Goal: Transaction & Acquisition: Purchase product/service

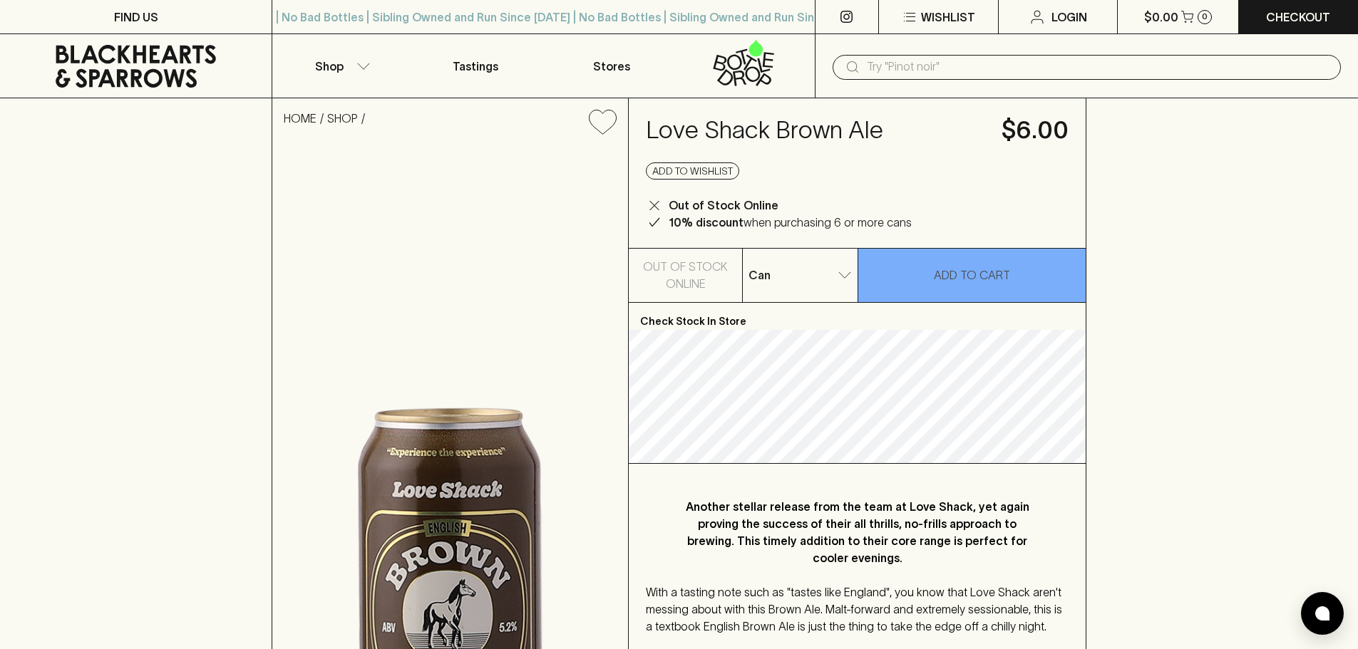
click at [877, 72] on input "text" at bounding box center [1098, 67] width 463 height 23
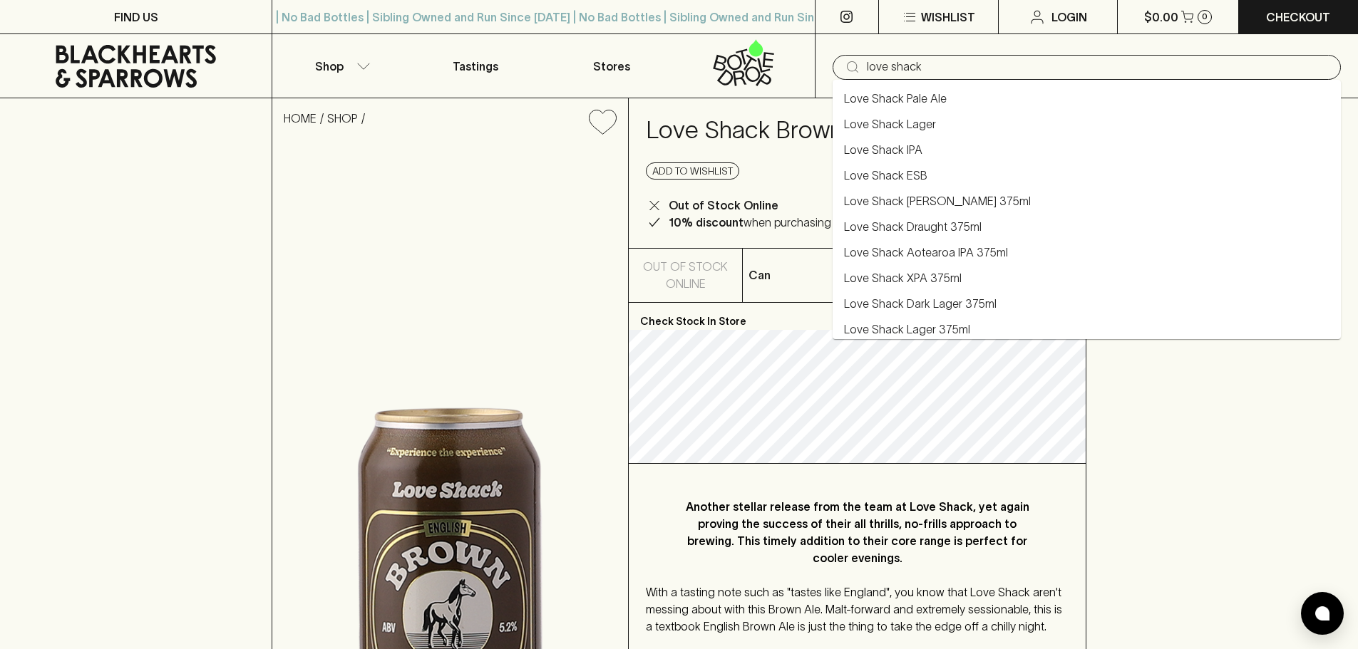
click at [925, 281] on link "Love Shack XPA 375ml" at bounding box center [903, 277] width 118 height 17
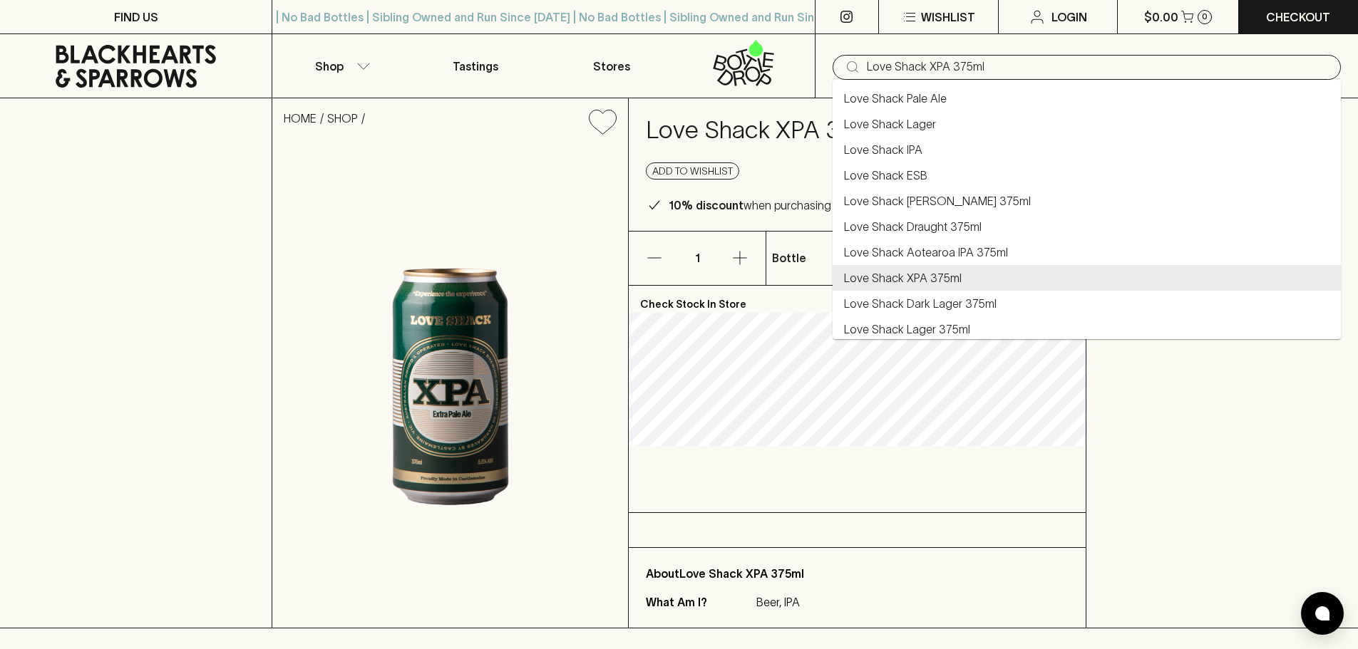
drag, startPoint x: 929, startPoint y: 67, endPoint x: 1067, endPoint y: 65, distance: 137.6
click at [1067, 65] on input "Love Shack XPA 375ml" at bounding box center [1098, 67] width 463 height 23
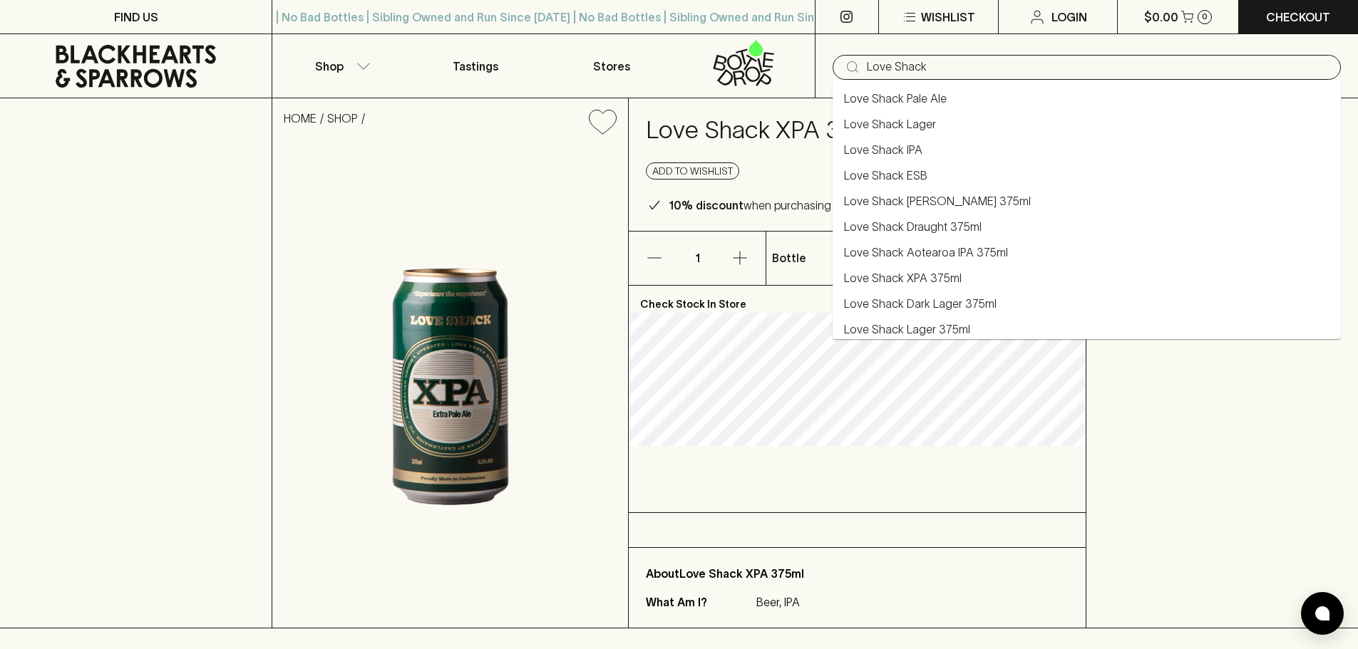
type input "Love Shack XPA 375ml"
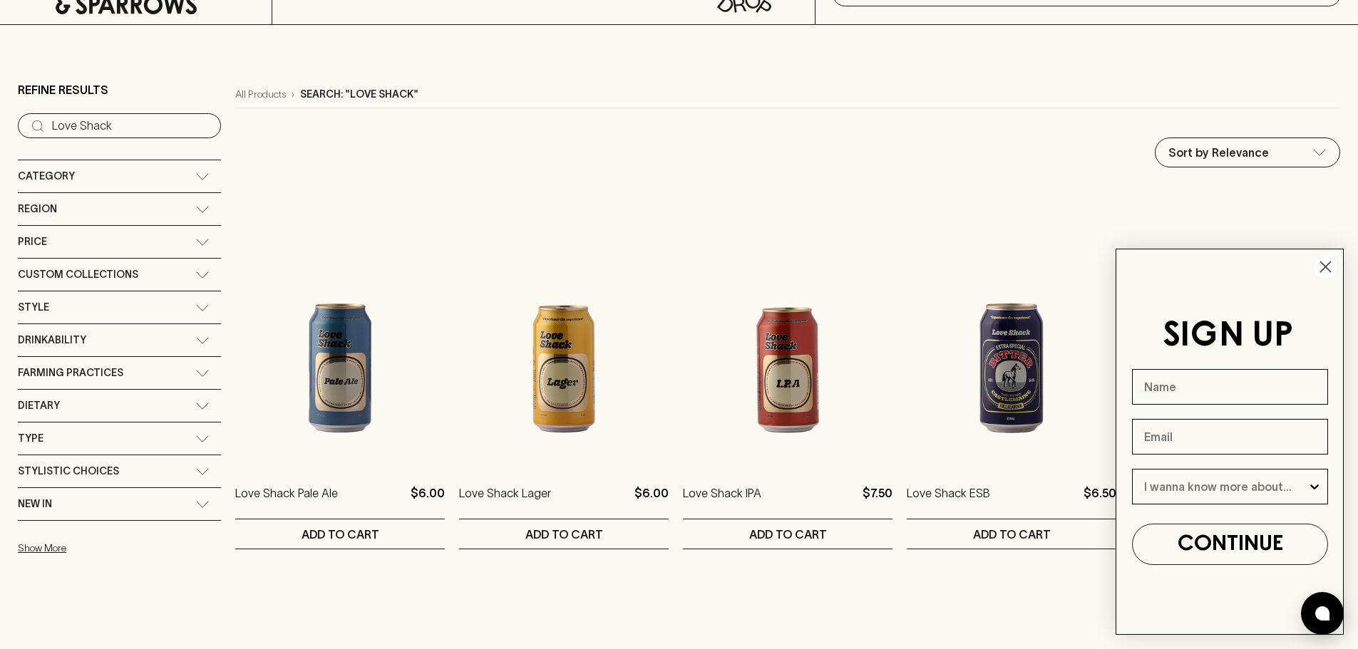
scroll to position [143, 0]
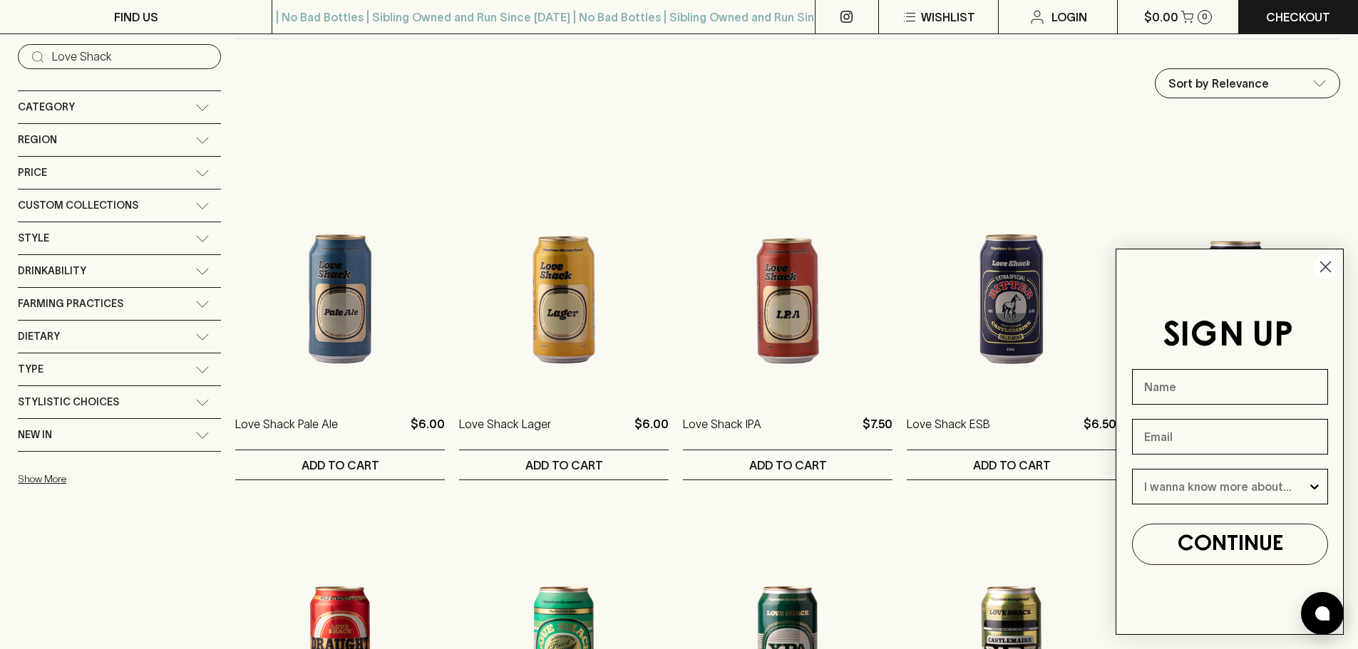
click at [1324, 267] on icon "Close dialog" at bounding box center [1326, 267] width 10 height 10
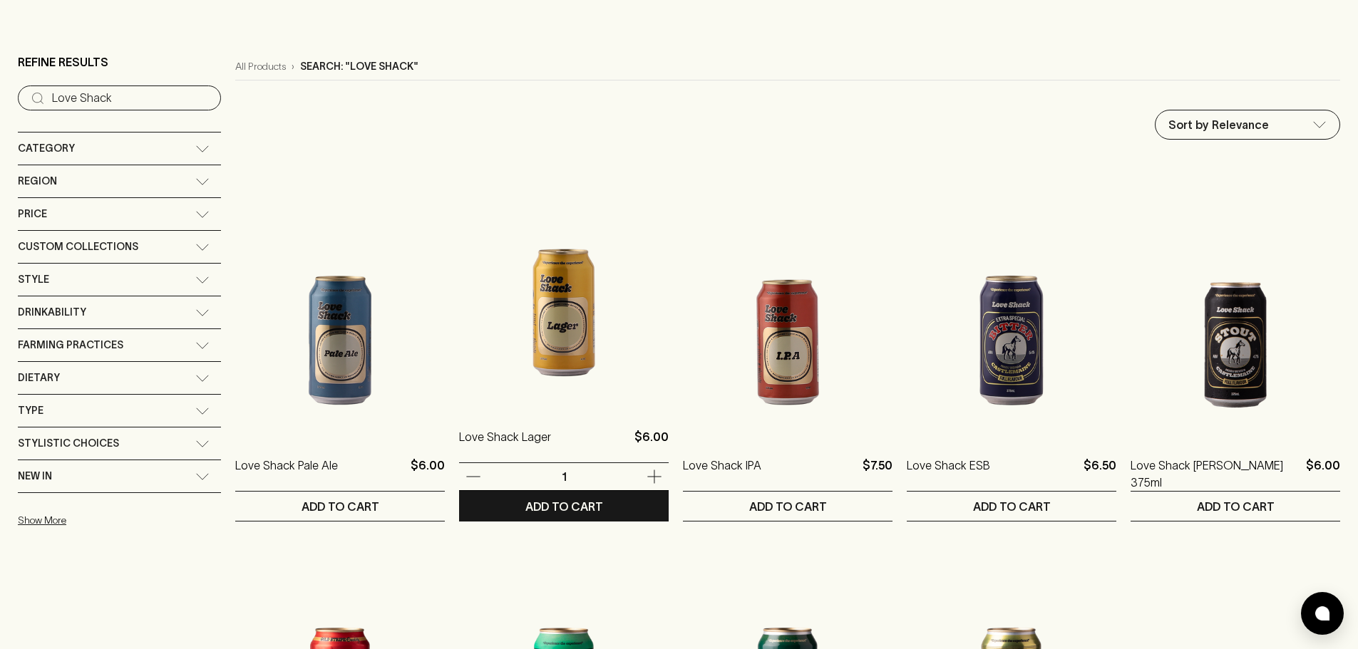
scroll to position [0, 0]
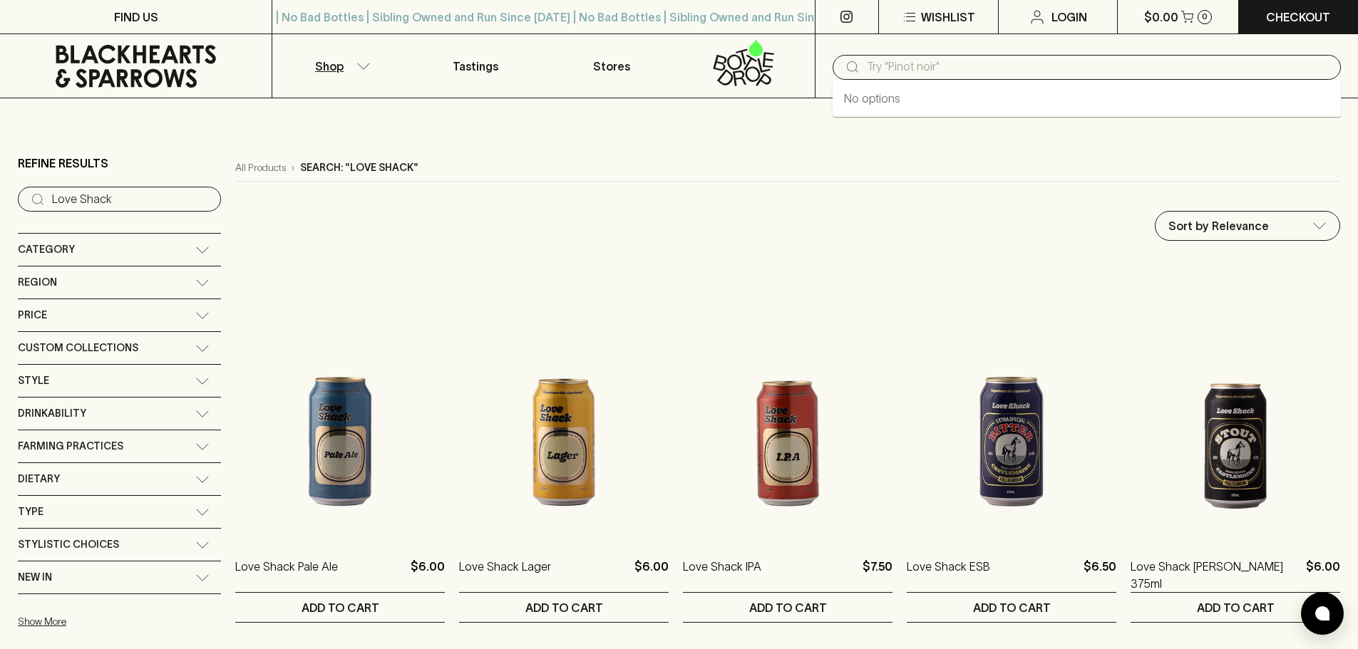
click at [871, 62] on input "text" at bounding box center [1098, 67] width 463 height 23
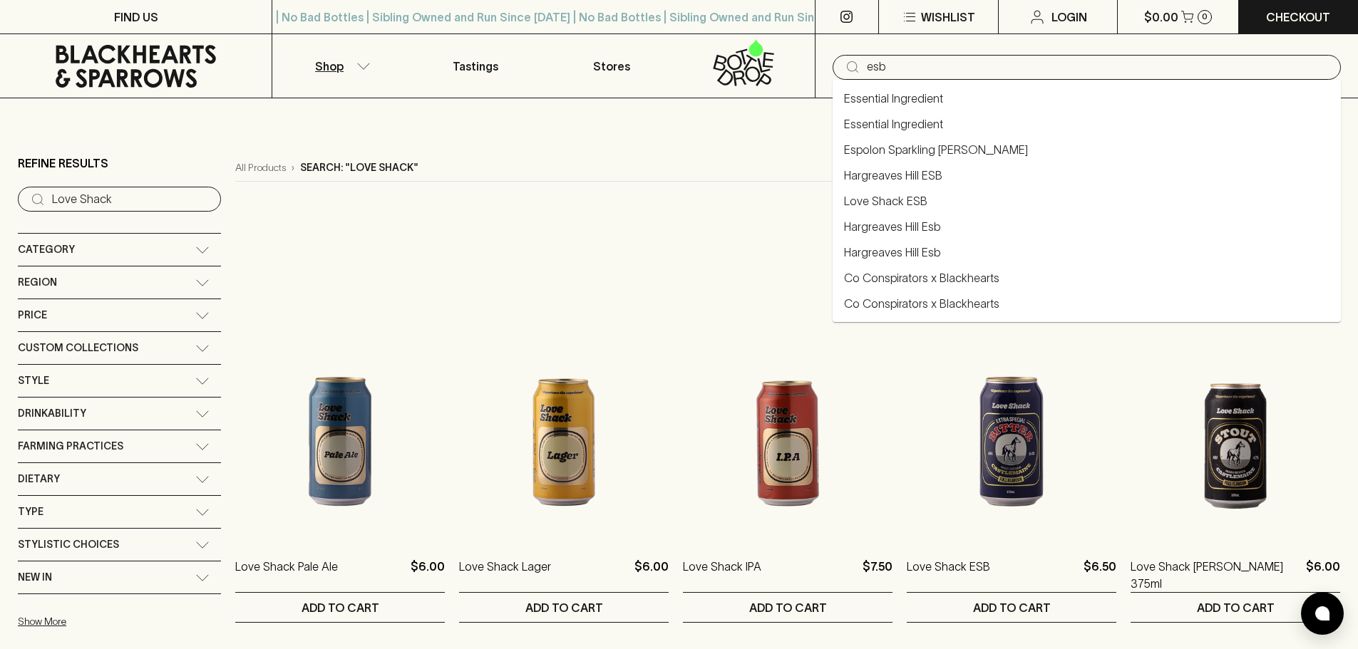
click at [888, 176] on link "Hargreaves Hill ESB" at bounding box center [893, 175] width 98 height 17
type input "Hargreaves Hill ESB"
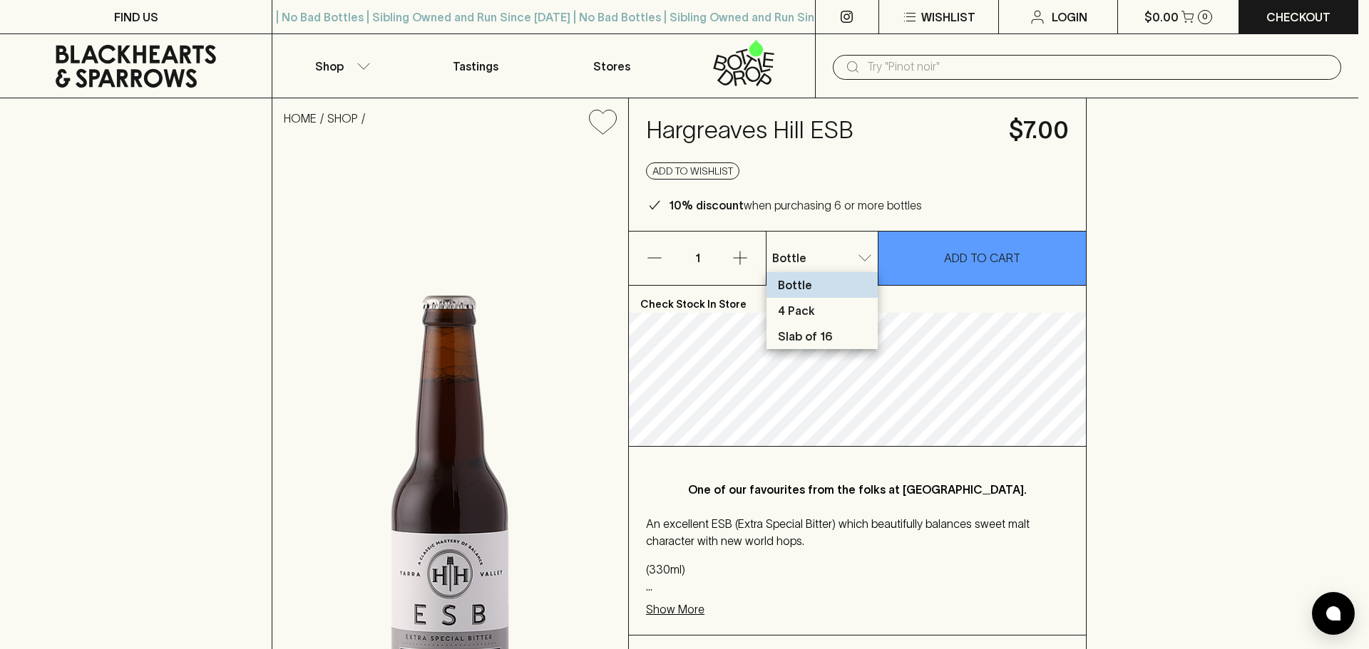
click at [818, 343] on p "Slab of 16" at bounding box center [805, 336] width 55 height 17
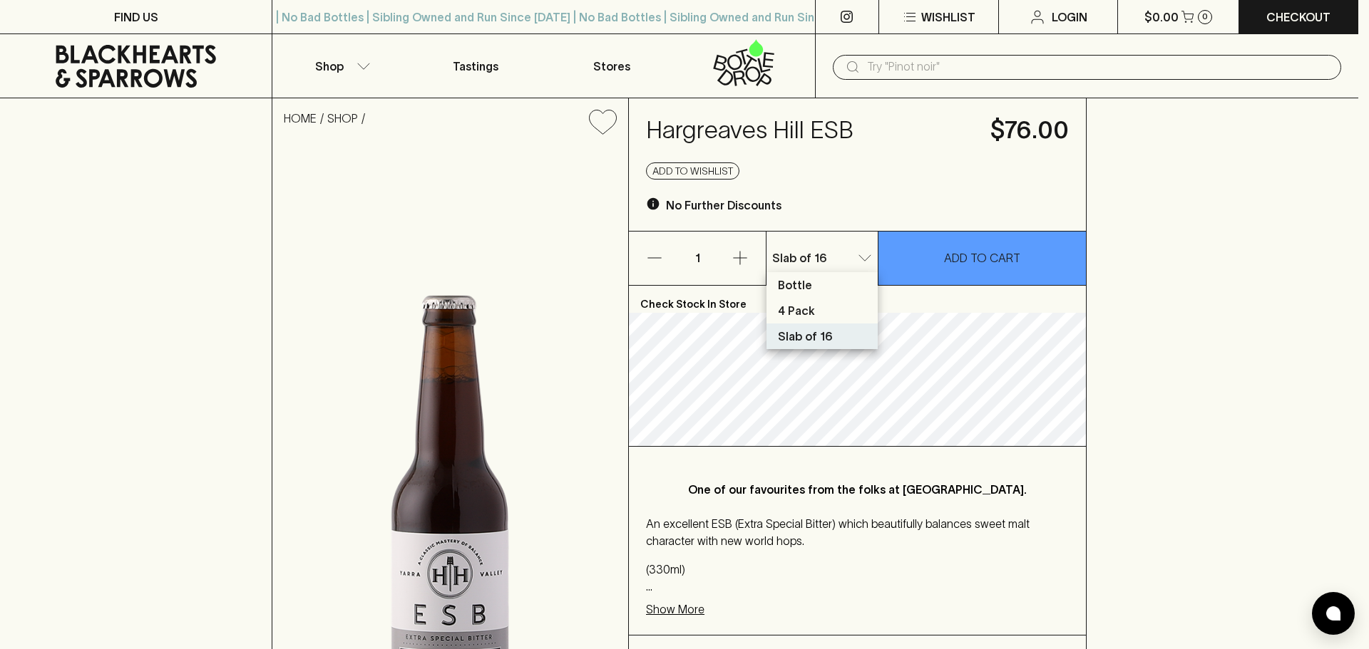
click at [820, 306] on li "4 Pack" at bounding box center [821, 311] width 111 height 26
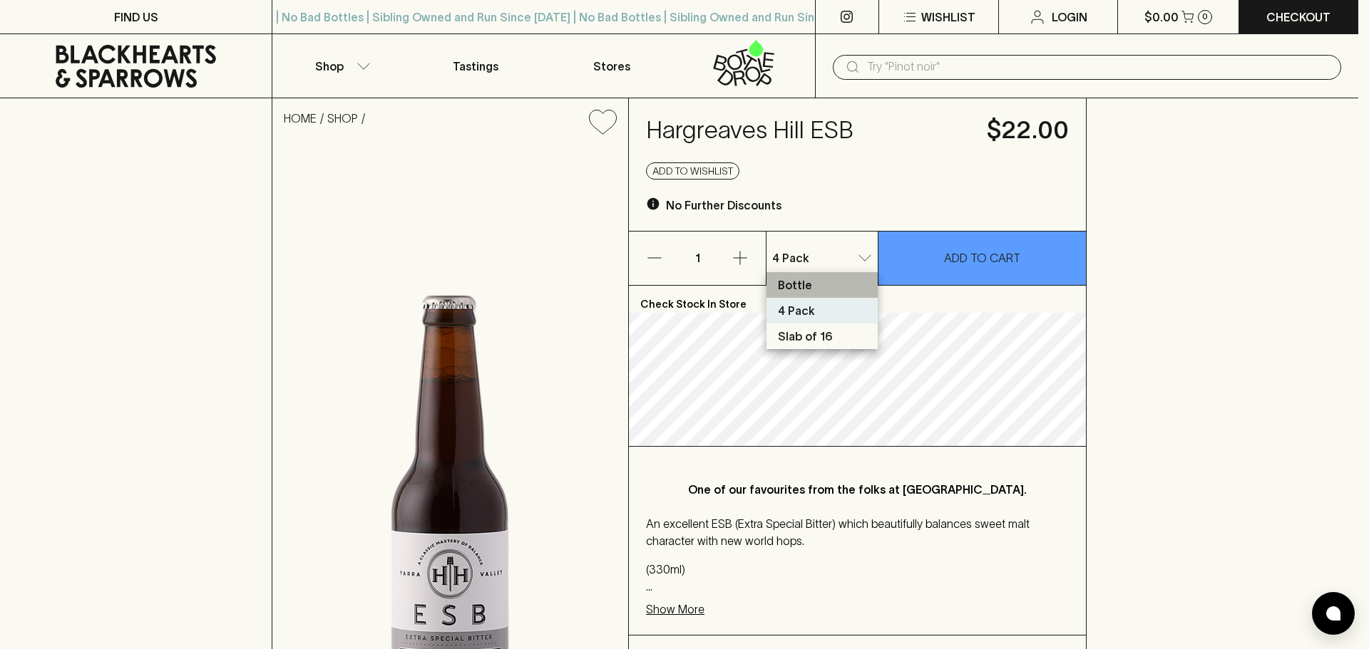
click at [811, 278] on li "Bottle" at bounding box center [821, 285] width 111 height 26
type input "0"
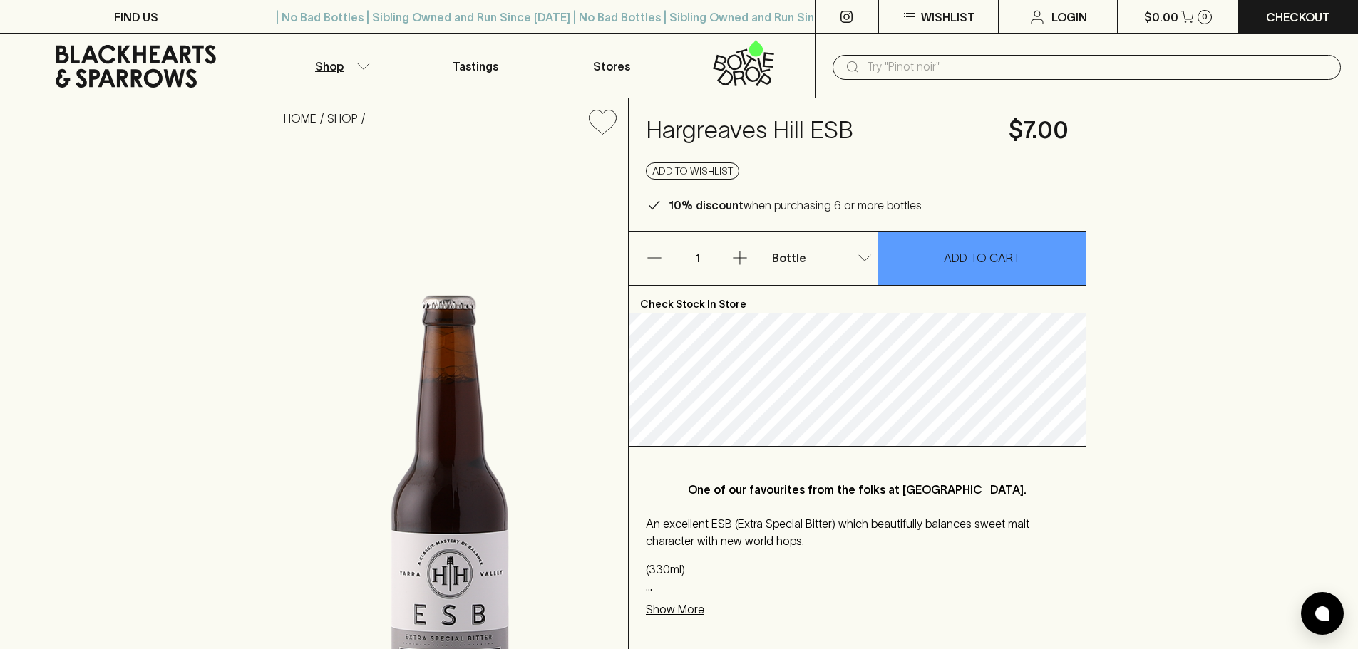
click at [372, 68] on button "Shop" at bounding box center [339, 65] width 135 height 63
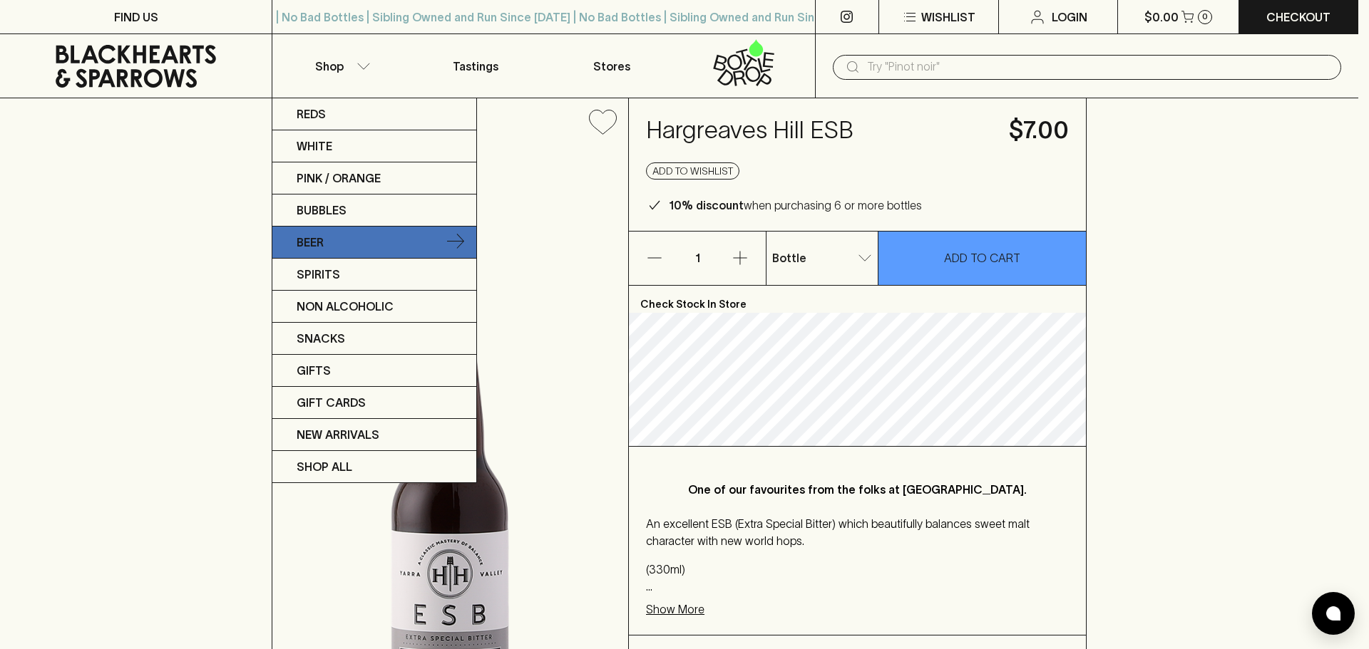
click at [377, 247] on link "Beer" at bounding box center [374, 243] width 204 height 32
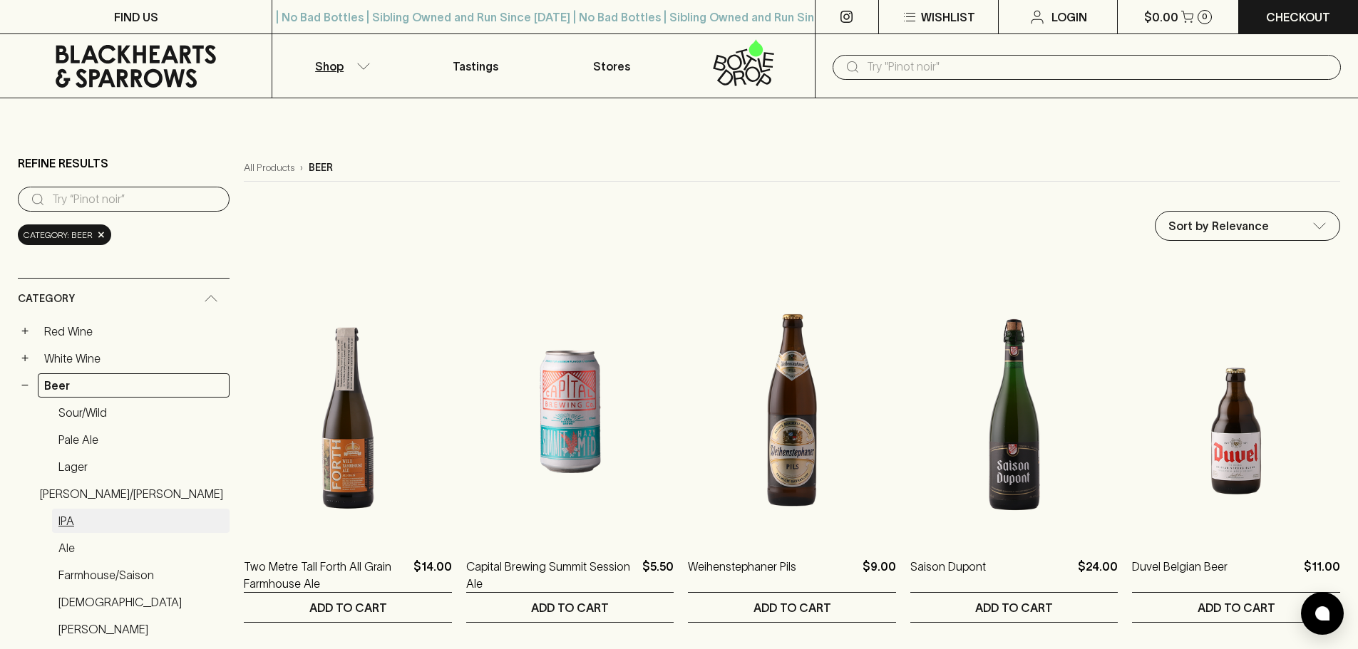
click at [63, 519] on link "IPA" at bounding box center [140, 521] width 177 height 24
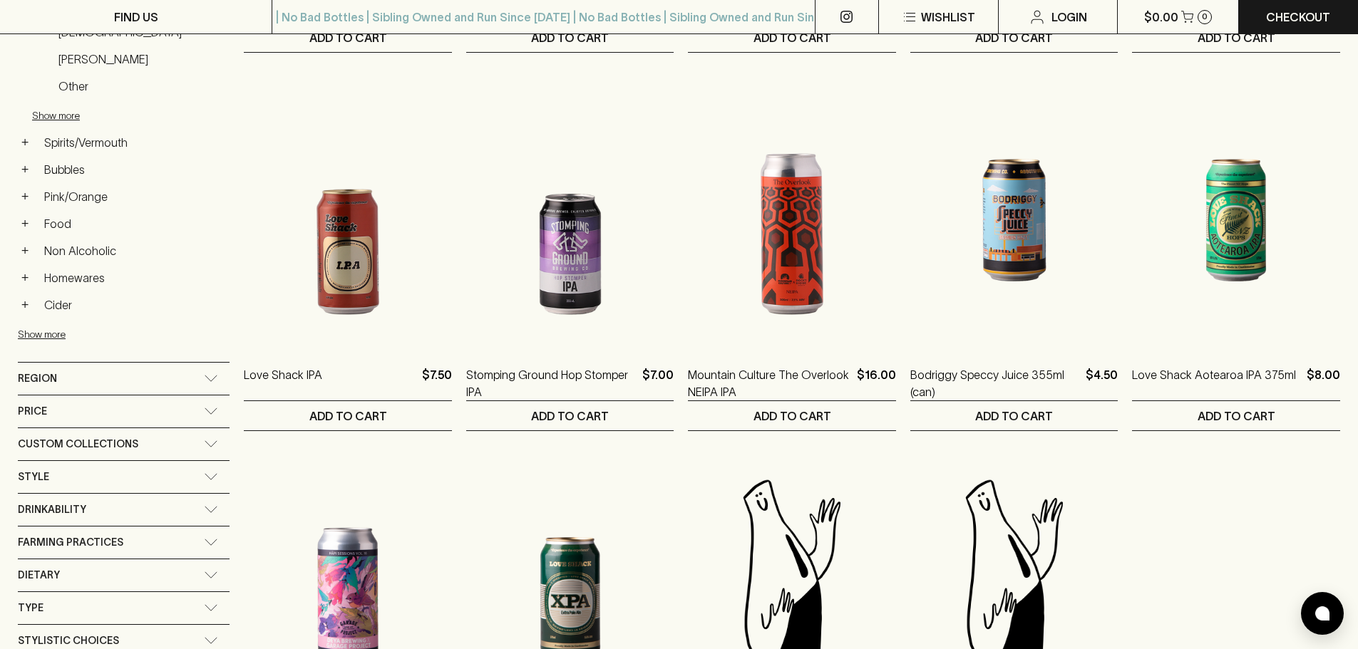
scroll to position [927, 0]
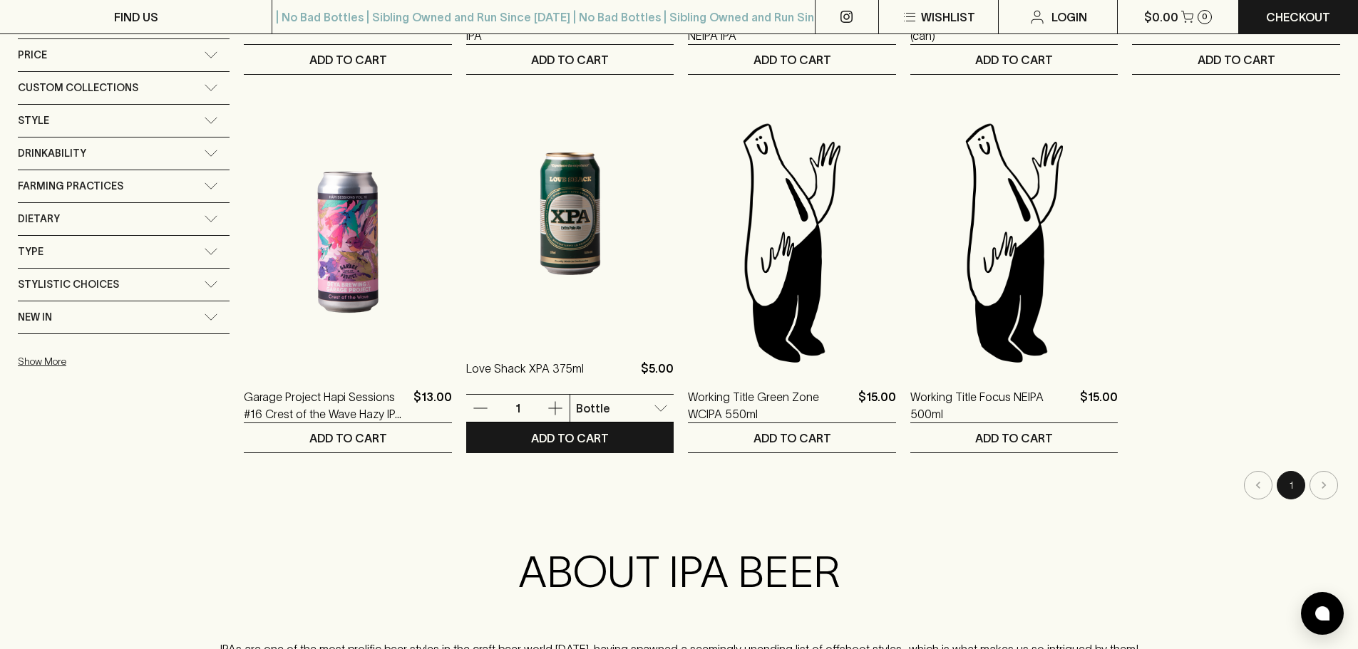
click at [544, 207] on img at bounding box center [570, 213] width 208 height 249
